Goal: Information Seeking & Learning: Learn about a topic

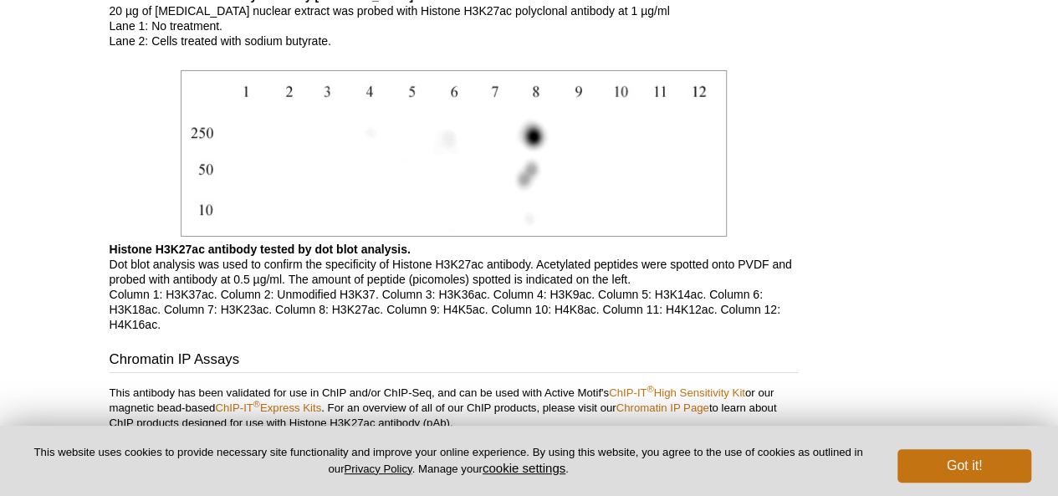
scroll to position [3071, 0]
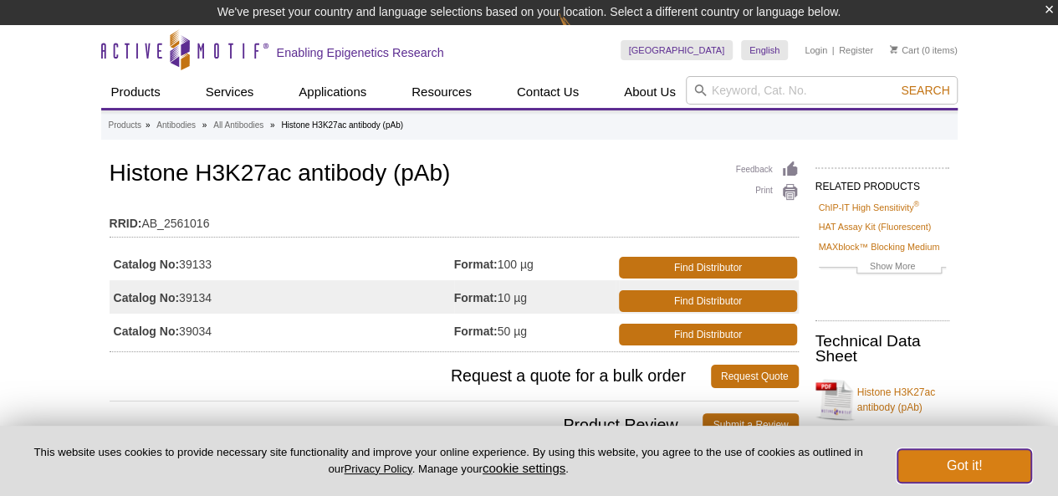
click at [993, 461] on button "Got it!" at bounding box center [965, 465] width 134 height 33
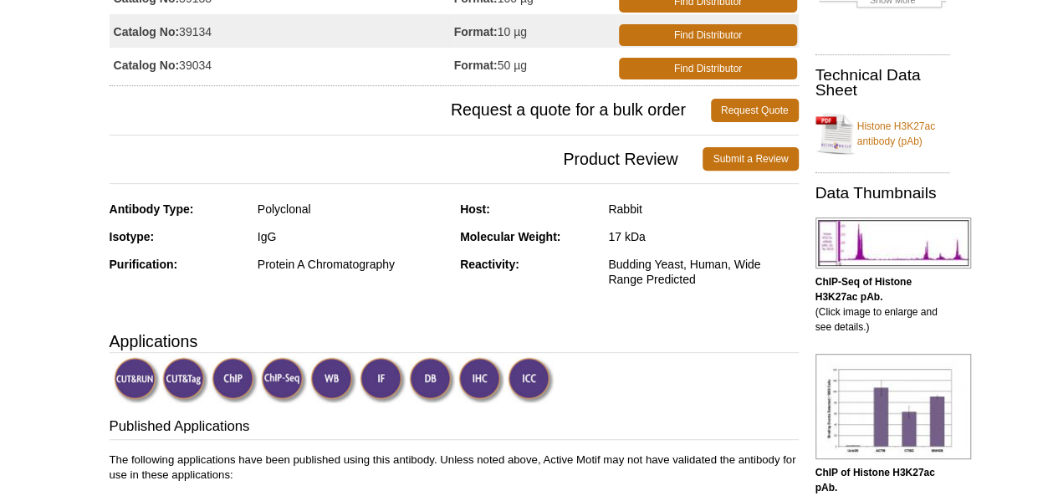
scroll to position [251, 0]
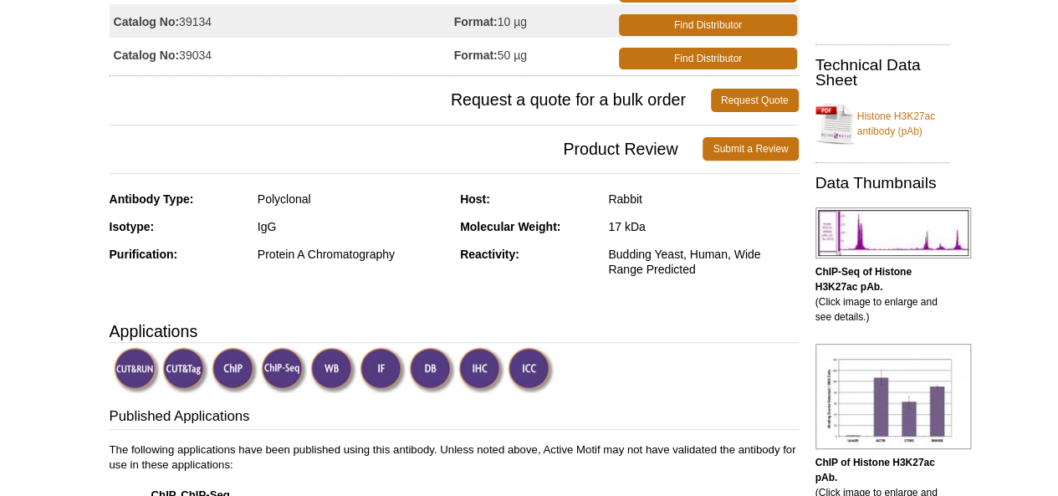
scroll to position [84, 0]
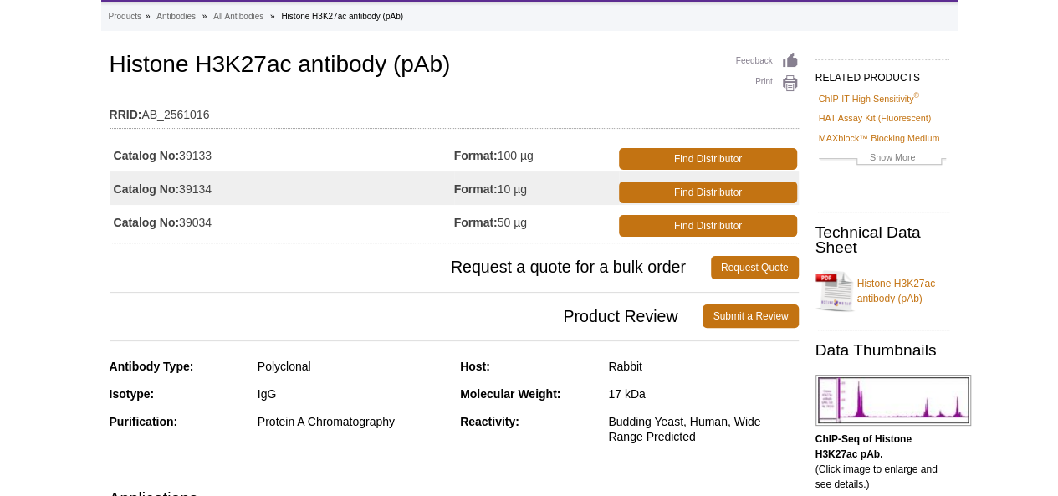
click at [505, 151] on td "Format: 100 µg" at bounding box center [535, 154] width 162 height 33
click at [479, 182] on strong "Format:" at bounding box center [476, 189] width 44 height 15
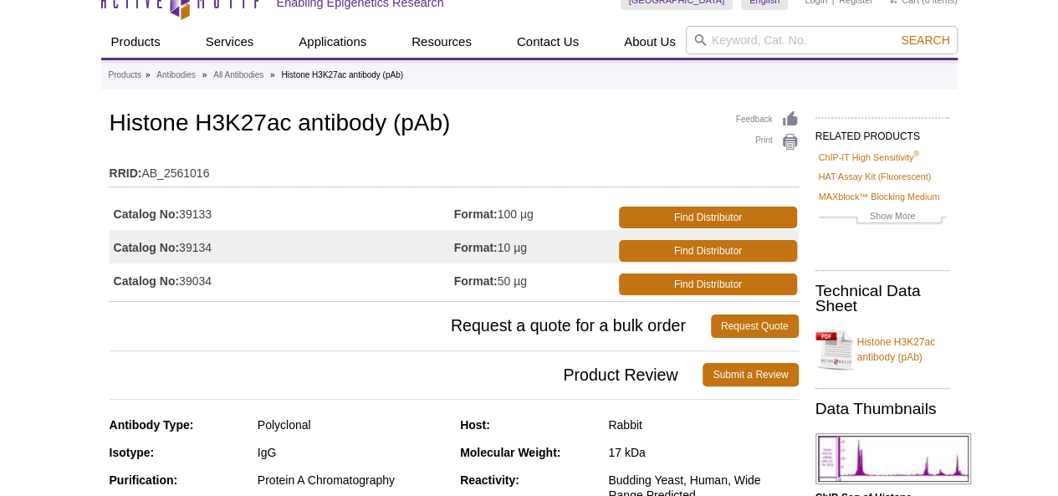
scroll to position [0, 0]
